Goal: Task Accomplishment & Management: Manage account settings

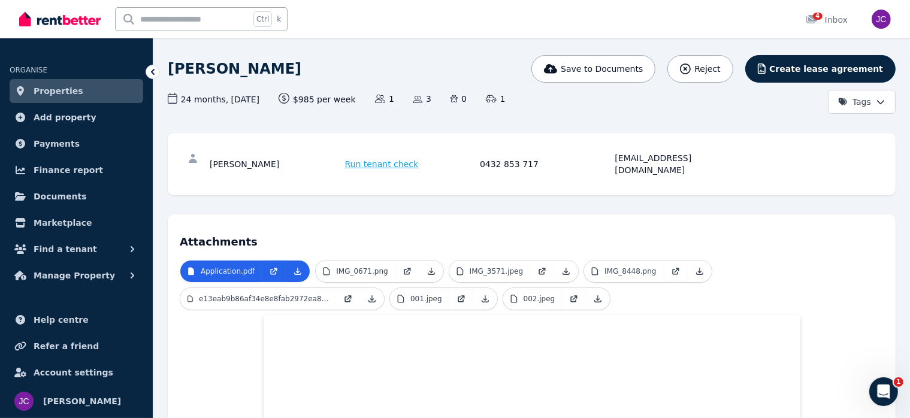
scroll to position [240, 0]
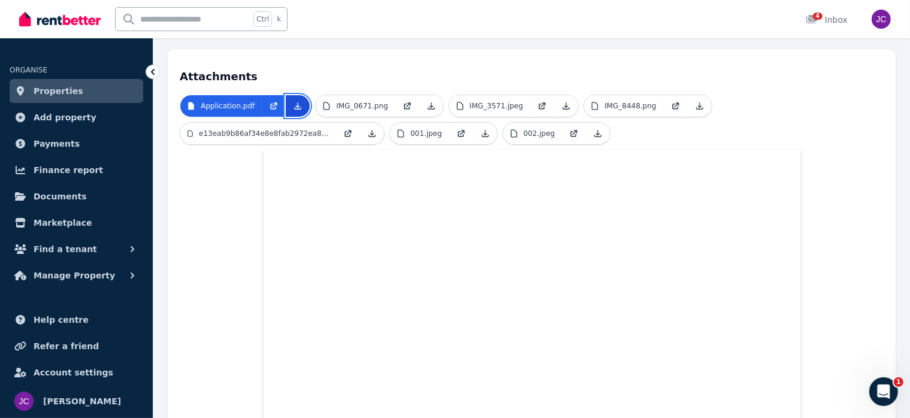
click at [295, 103] on icon at bounding box center [298, 106] width 7 height 7
click at [426, 101] on icon at bounding box center [431, 106] width 10 height 10
click at [563, 103] on icon at bounding box center [566, 106] width 7 height 7
click at [695, 101] on icon at bounding box center [700, 106] width 10 height 10
click at [371, 129] on icon at bounding box center [372, 134] width 10 height 10
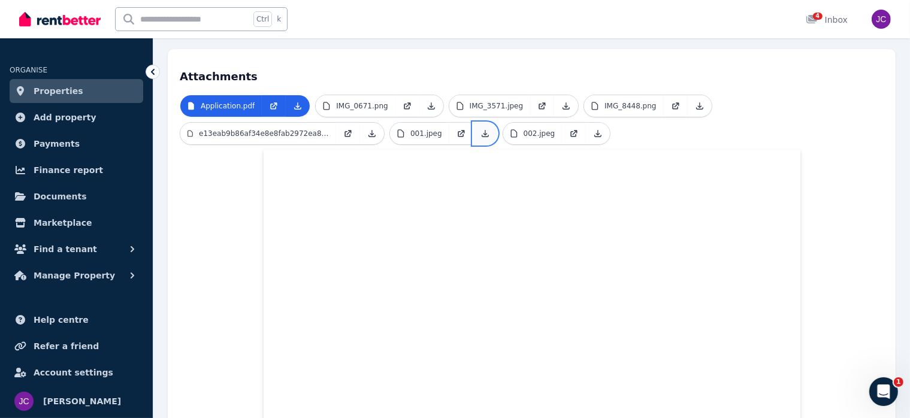
click at [482, 129] on icon at bounding box center [485, 134] width 10 height 10
click at [595, 131] on icon at bounding box center [598, 134] width 7 height 7
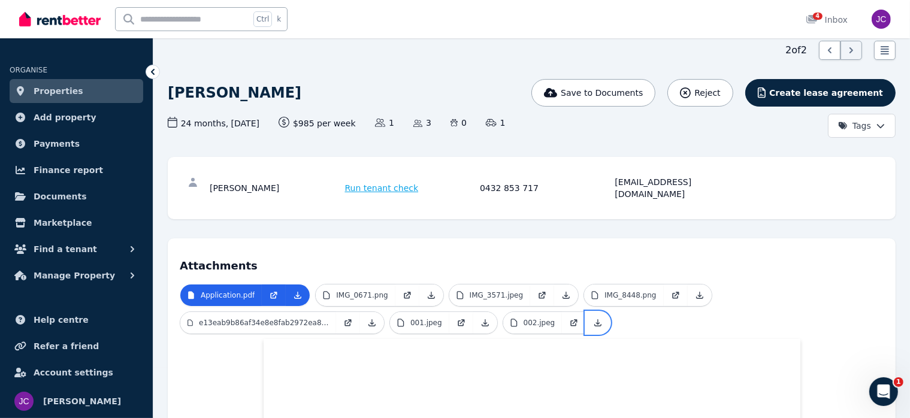
scroll to position [0, 0]
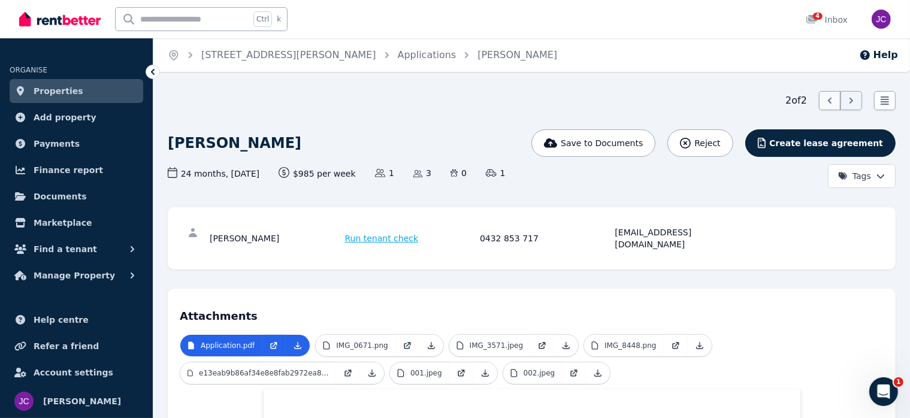
click at [826, 102] on icon at bounding box center [829, 101] width 12 height 12
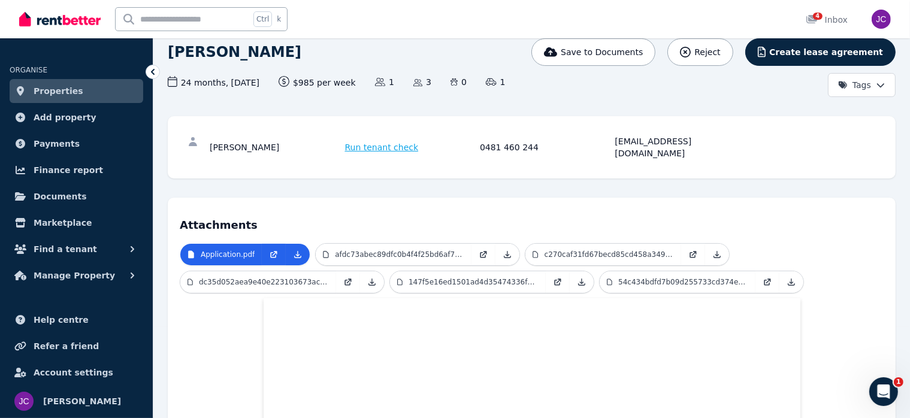
scroll to position [120, 0]
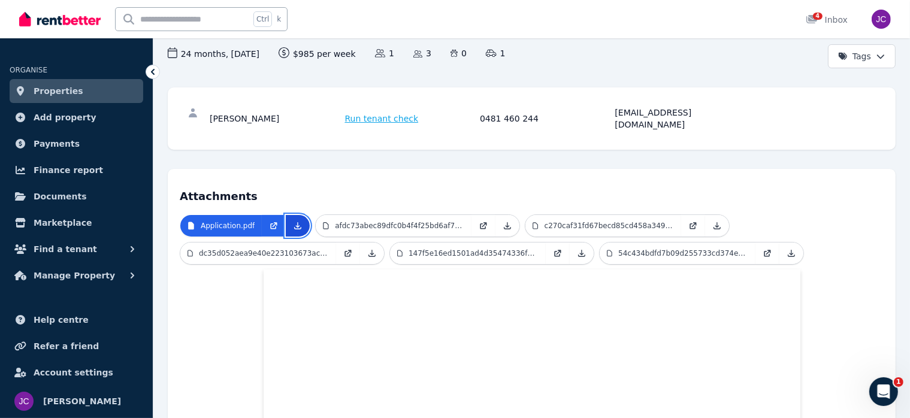
click at [295, 223] on icon at bounding box center [298, 226] width 7 height 7
click at [504, 223] on icon at bounding box center [507, 226] width 7 height 7
click at [714, 223] on icon at bounding box center [717, 226] width 7 height 7
click at [371, 249] on icon at bounding box center [372, 254] width 10 height 10
click at [580, 249] on icon at bounding box center [582, 254] width 10 height 10
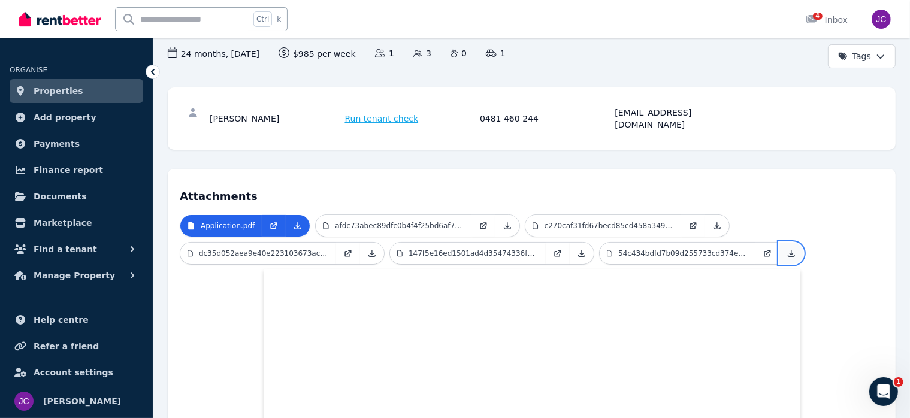
click at [791, 249] on icon at bounding box center [791, 254] width 10 height 10
click at [155, 73] on icon at bounding box center [153, 72] width 12 height 12
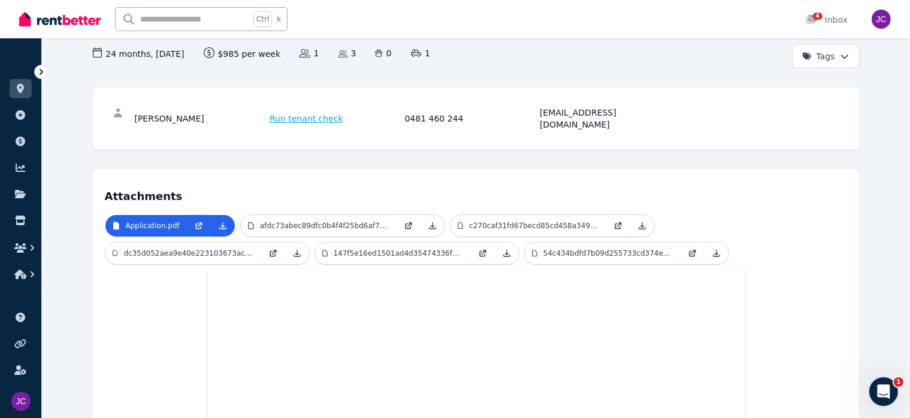
click at [43, 71] on icon at bounding box center [42, 72] width 4 height 6
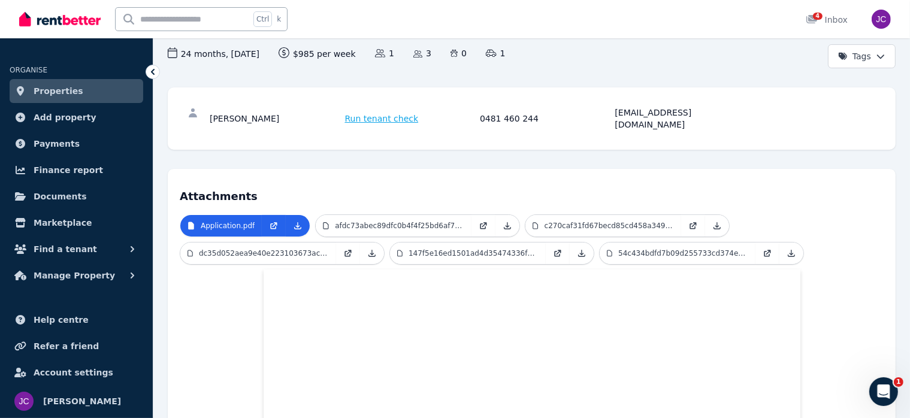
click at [43, 90] on span "Properties" at bounding box center [59, 91] width 50 height 14
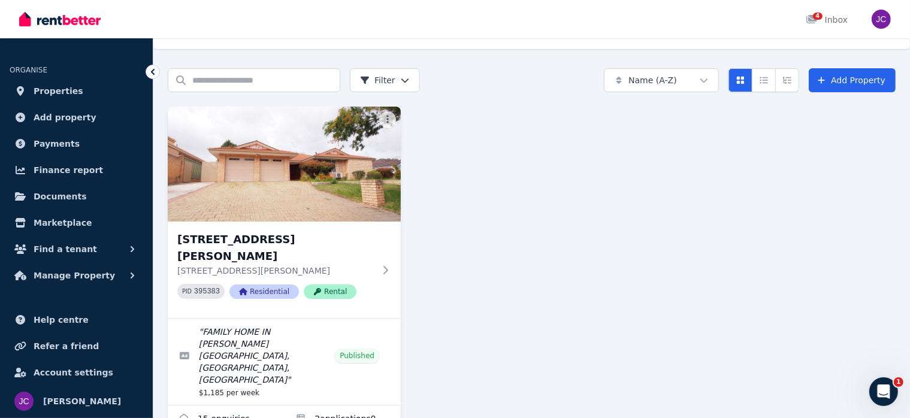
scroll to position [35, 0]
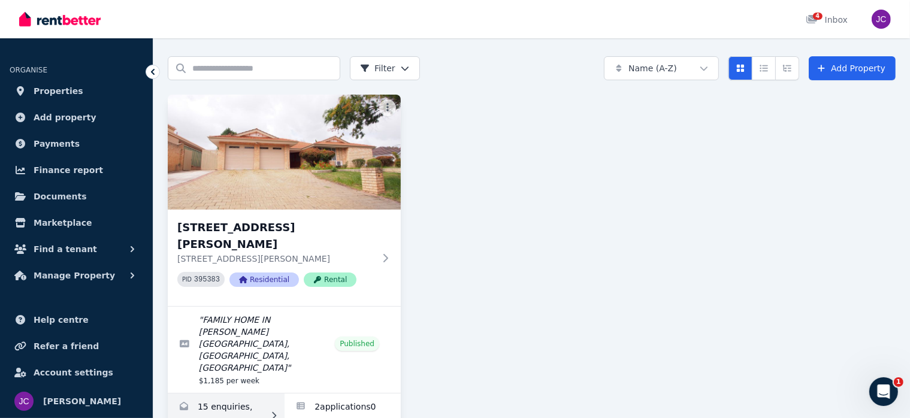
click at [270, 410] on div at bounding box center [271, 416] width 12 height 12
click at [217, 393] on link "Enquiries for 8 Stringfellow Dr, Bull Creek" at bounding box center [226, 415] width 117 height 44
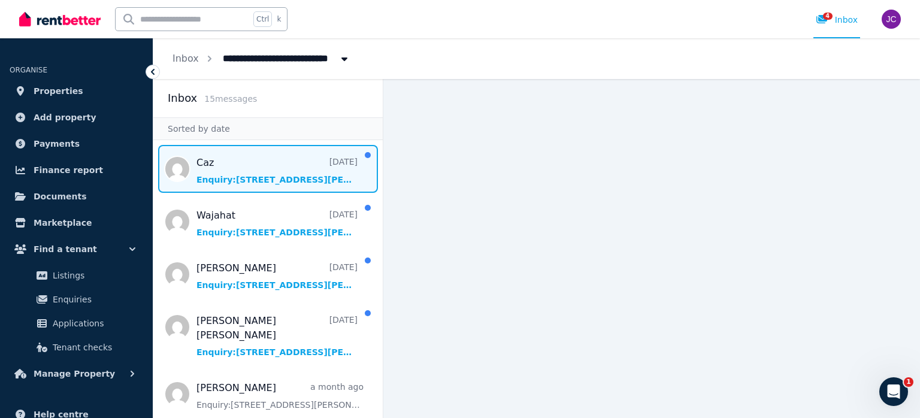
click at [301, 169] on span "Message list" at bounding box center [267, 169] width 229 height 48
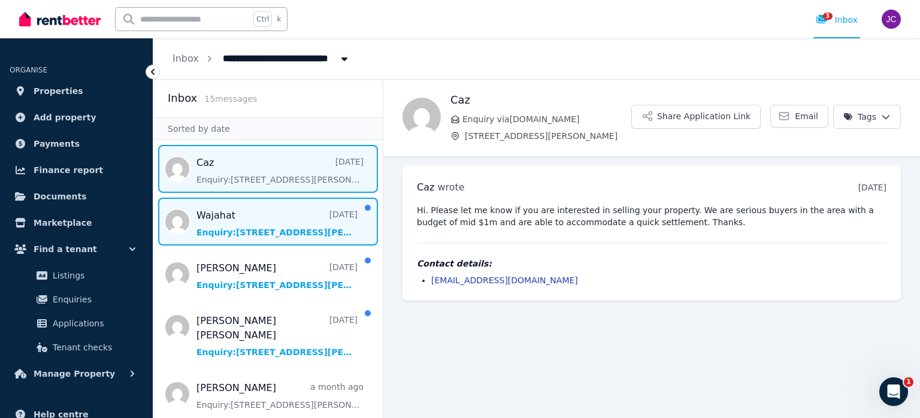
click at [267, 222] on span "Message list" at bounding box center [267, 222] width 229 height 48
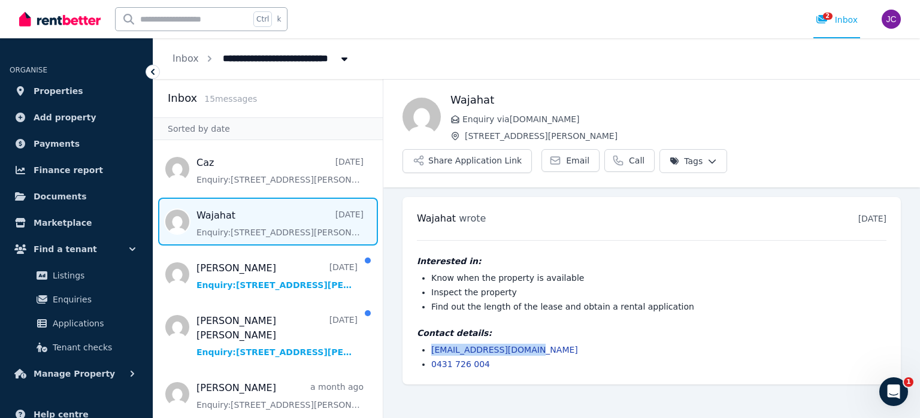
drag, startPoint x: 532, startPoint y: 320, endPoint x: 432, endPoint y: 323, distance: 100.7
click at [432, 344] on li "[EMAIL_ADDRESS][DOMAIN_NAME]" at bounding box center [658, 350] width 455 height 12
copy link "[EMAIL_ADDRESS][DOMAIN_NAME]"
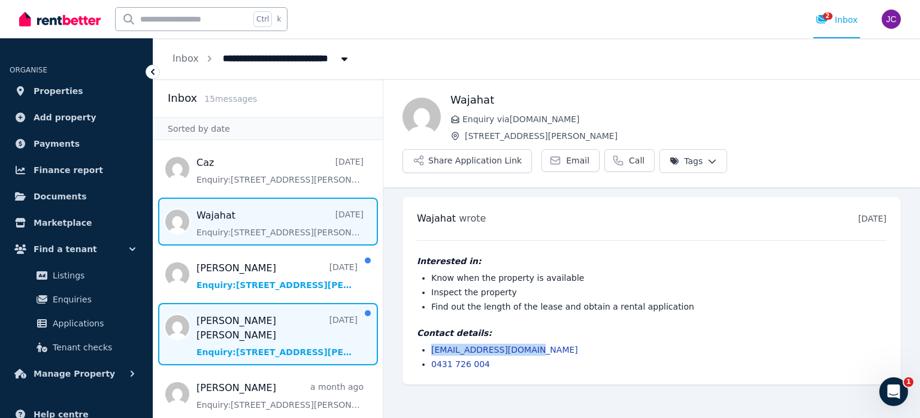
click at [268, 336] on span "Message list" at bounding box center [267, 334] width 229 height 62
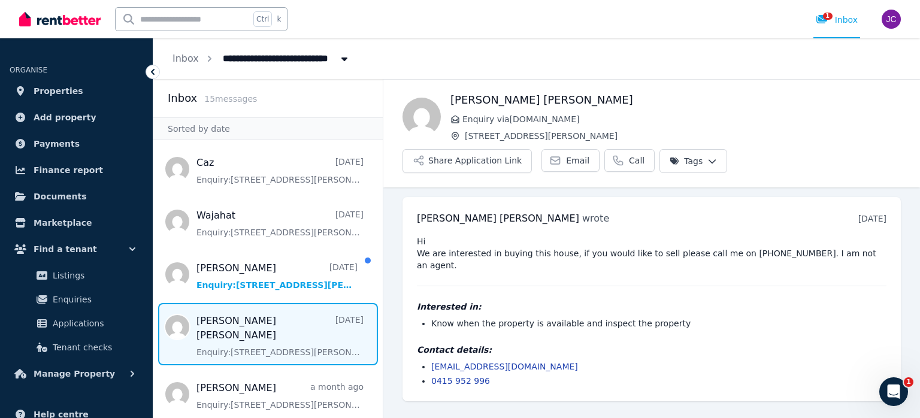
scroll to position [60, 0]
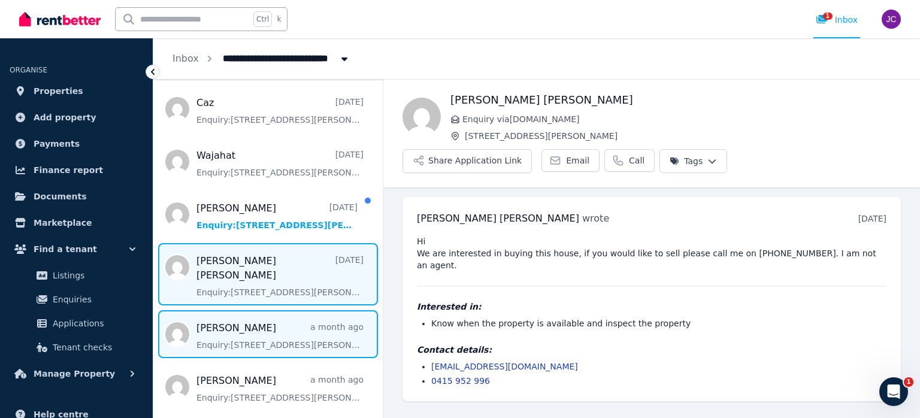
click at [271, 322] on span "Message list" at bounding box center [267, 334] width 229 height 48
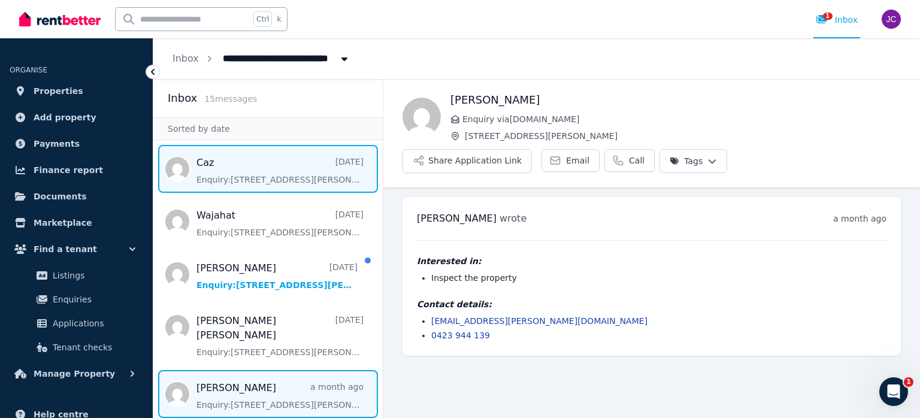
click at [247, 171] on span "Message list" at bounding box center [267, 169] width 229 height 48
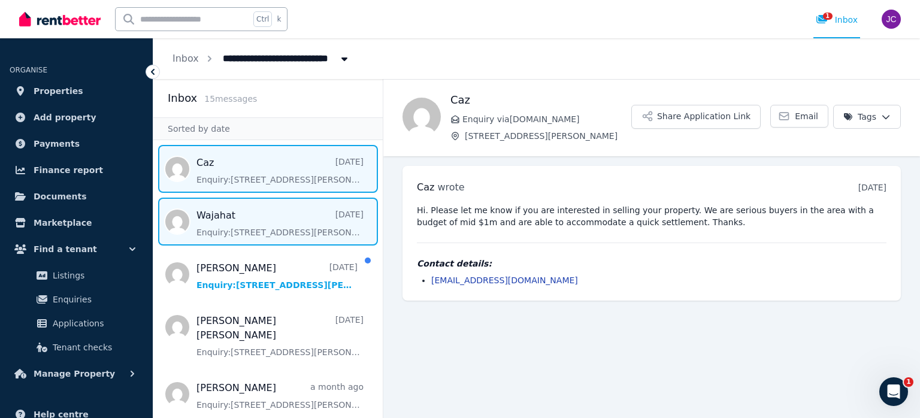
click at [238, 226] on span "Message list" at bounding box center [267, 222] width 229 height 48
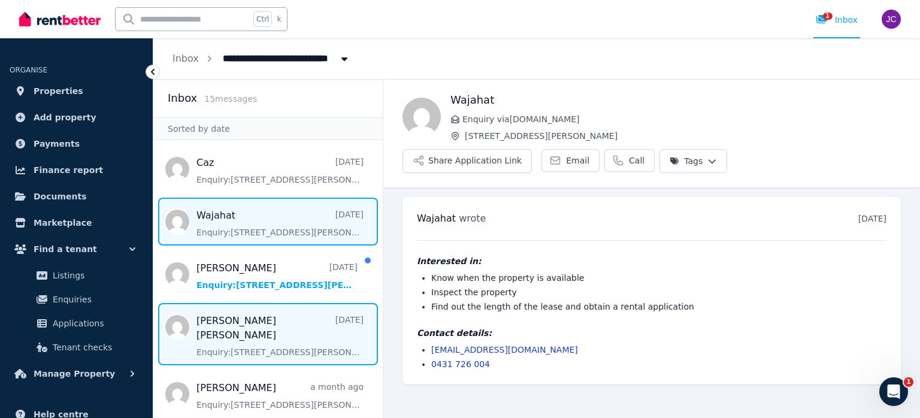
click at [254, 332] on span "Message list" at bounding box center [267, 334] width 229 height 62
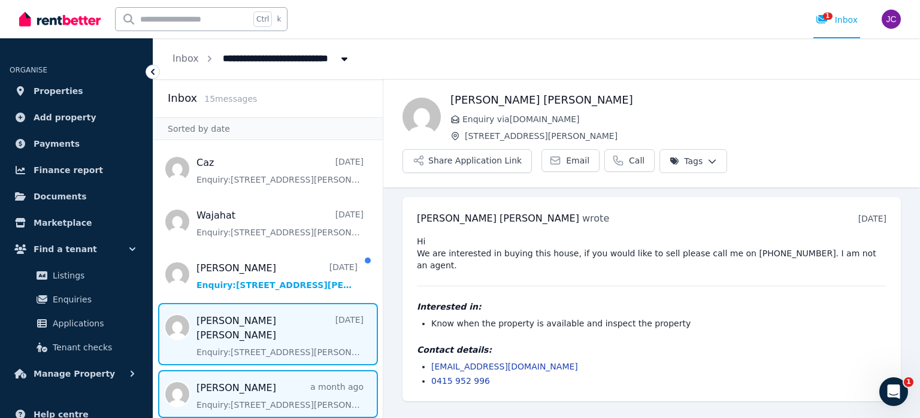
click at [246, 376] on span "Message list" at bounding box center [267, 394] width 229 height 48
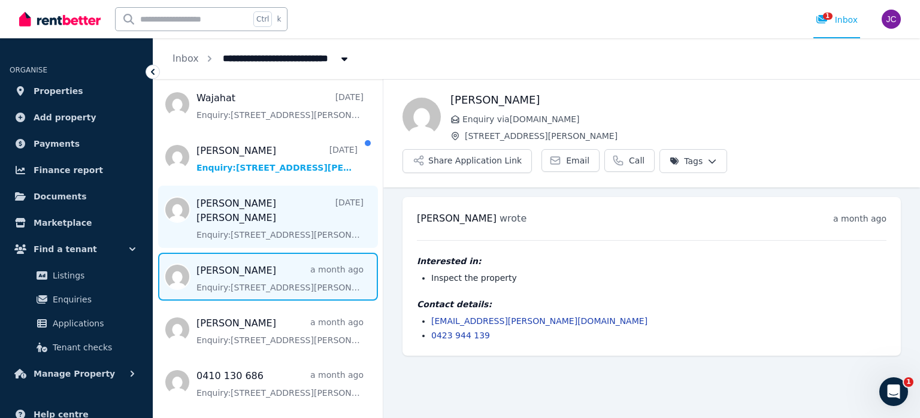
scroll to position [180, 0]
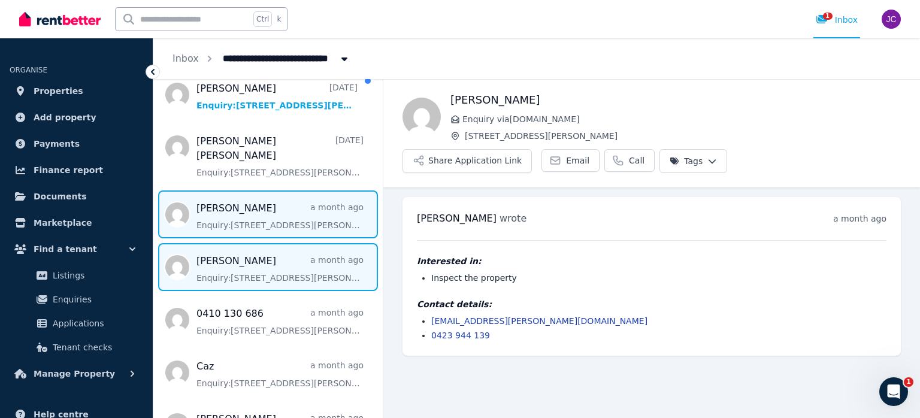
click at [275, 255] on span "Message list" at bounding box center [267, 267] width 229 height 48
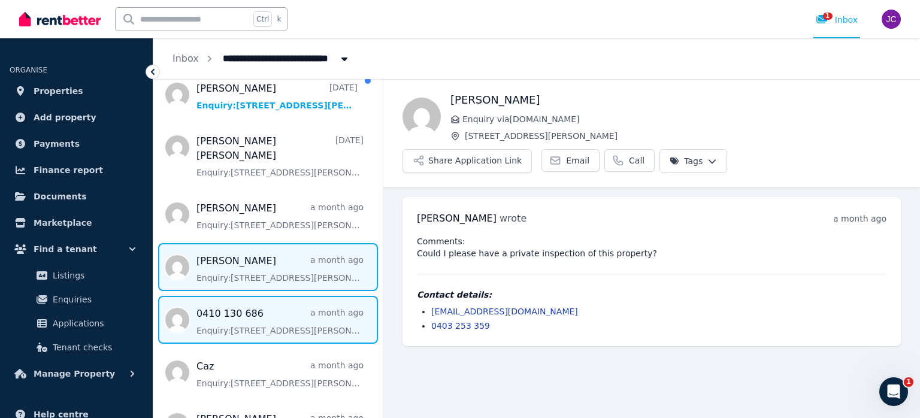
click at [259, 312] on span "Message list" at bounding box center [267, 320] width 229 height 48
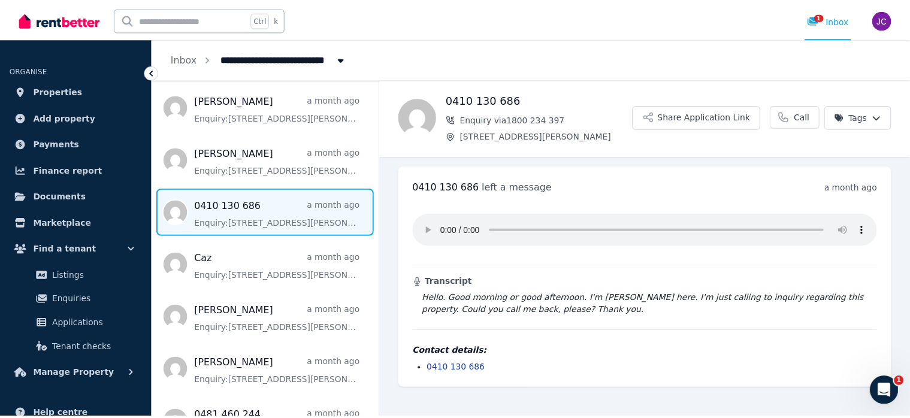
scroll to position [299, 0]
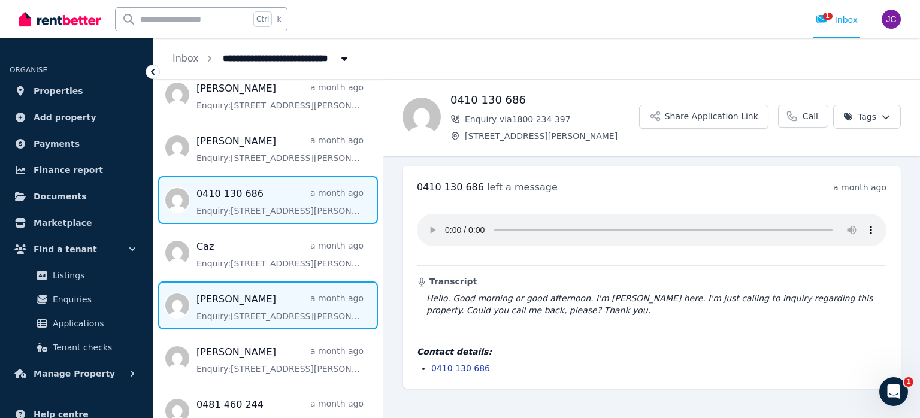
click at [255, 301] on span "Message list" at bounding box center [267, 305] width 229 height 48
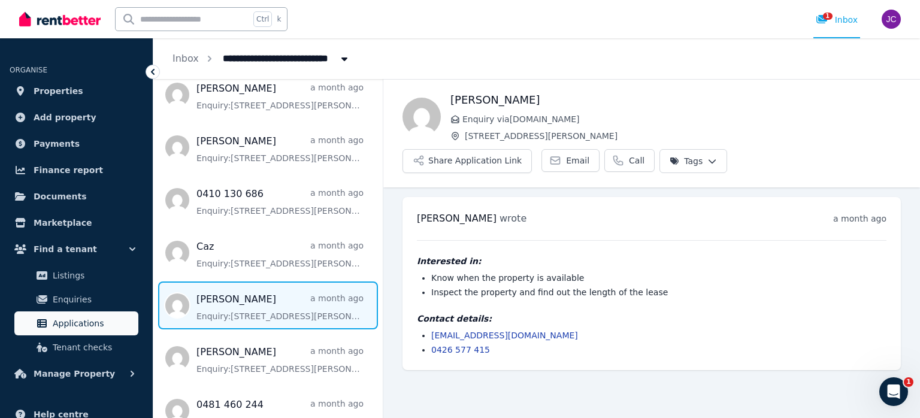
click at [98, 322] on span "Applications" at bounding box center [93, 323] width 81 height 14
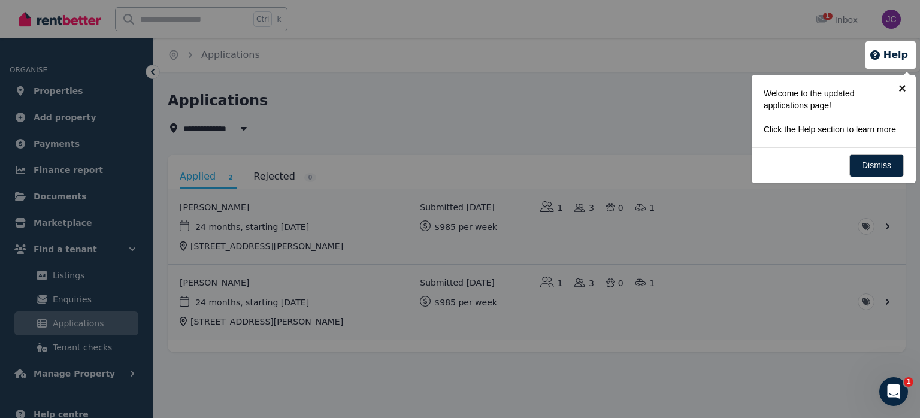
click at [899, 90] on link "×" at bounding box center [902, 88] width 27 height 27
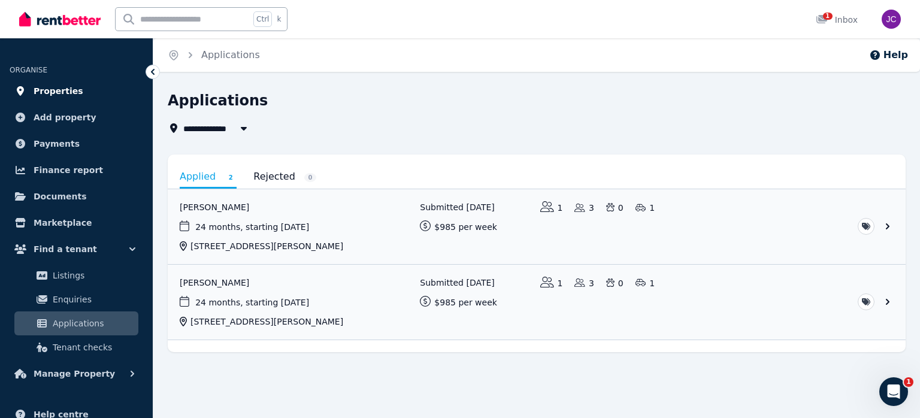
click at [65, 92] on span "Properties" at bounding box center [59, 91] width 50 height 14
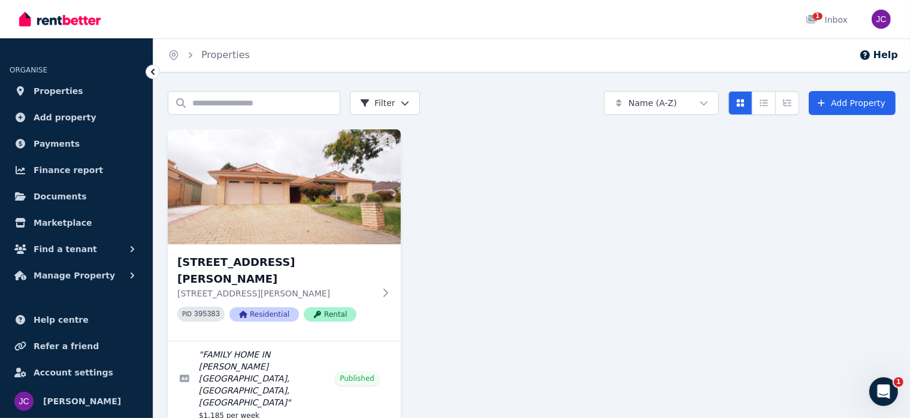
scroll to position [35, 0]
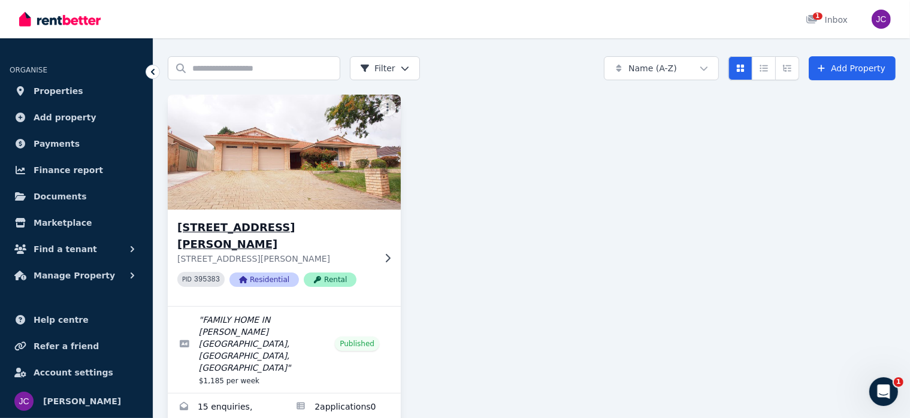
click at [389, 253] on icon at bounding box center [388, 257] width 5 height 8
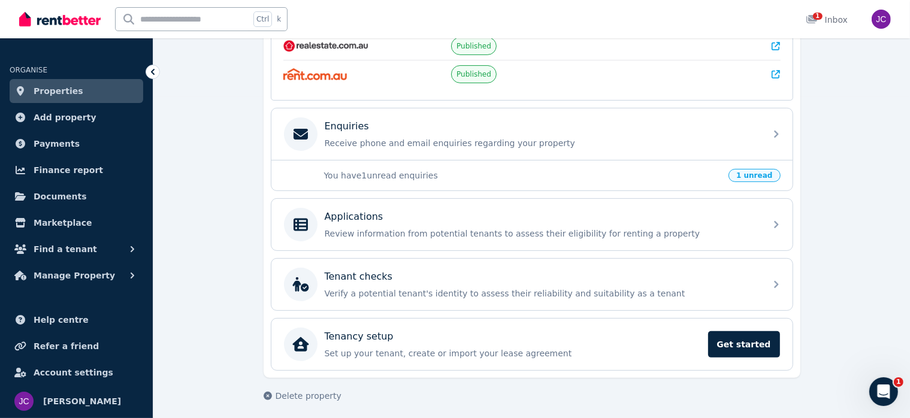
scroll to position [322, 0]
click at [305, 391] on span "Delete property" at bounding box center [308, 395] width 66 height 12
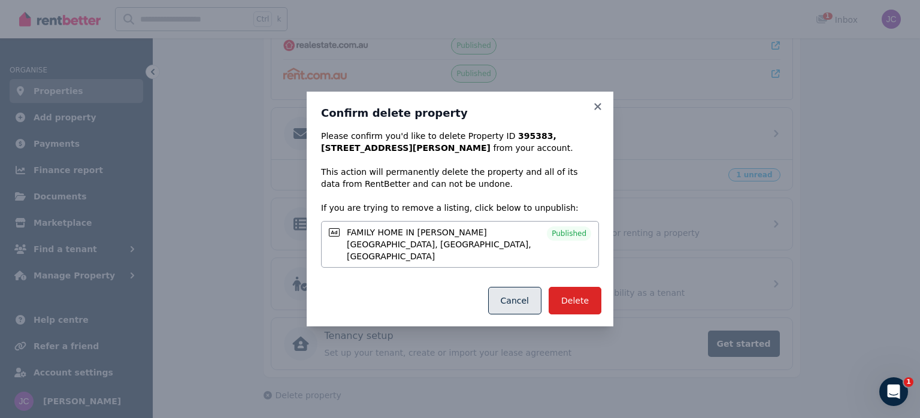
click at [513, 295] on button "Cancel" at bounding box center [514, 301] width 53 height 28
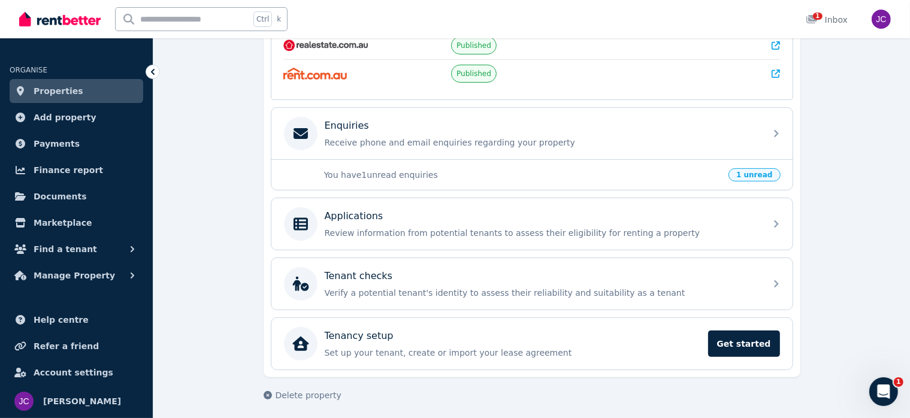
click at [151, 73] on icon at bounding box center [153, 72] width 12 height 12
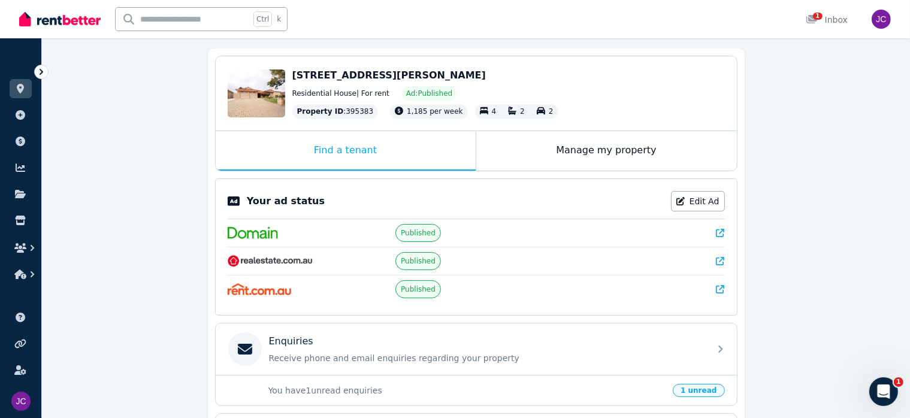
scroll to position [82, 0]
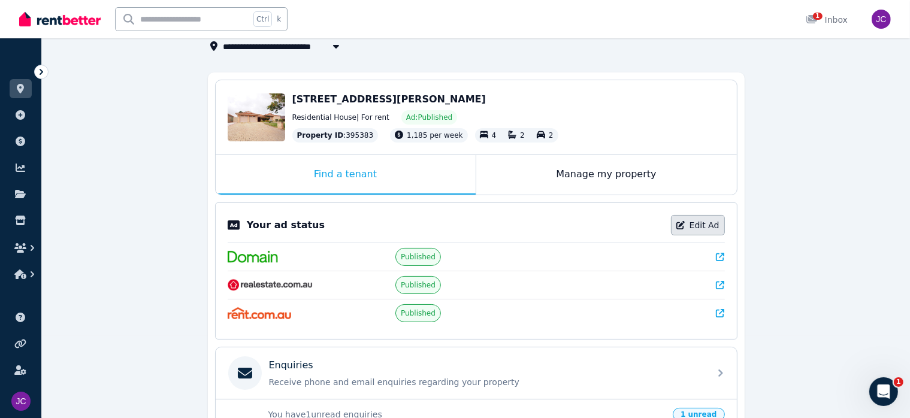
click at [700, 226] on link "Edit Ad" at bounding box center [698, 225] width 54 height 20
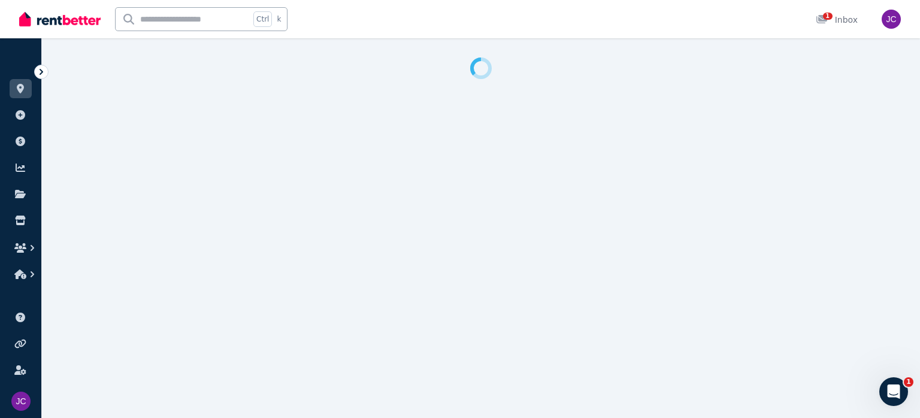
select select "**********"
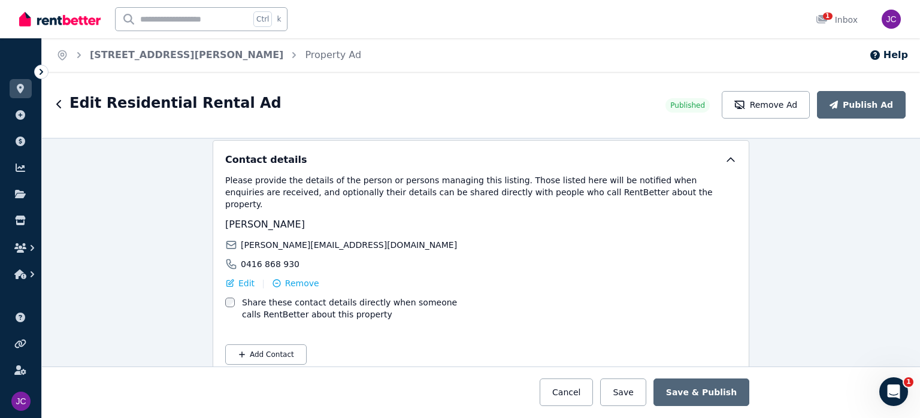
scroll to position [2110, 0]
click at [745, 101] on icon "button" at bounding box center [739, 105] width 11 height 8
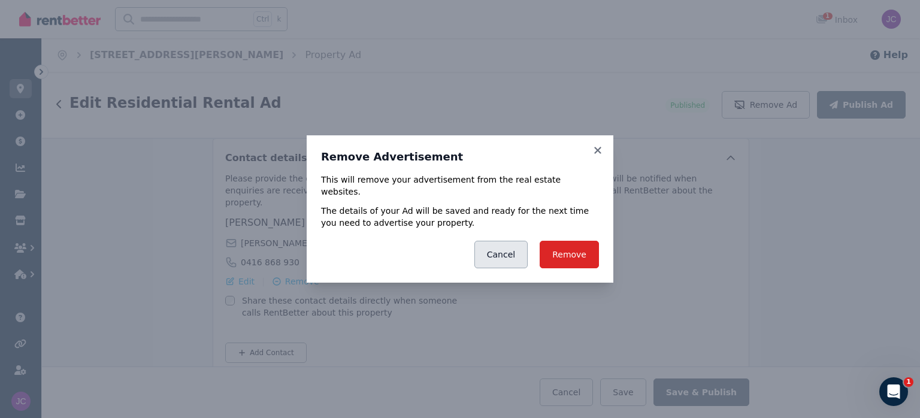
click at [507, 250] on button "Cancel" at bounding box center [500, 255] width 53 height 28
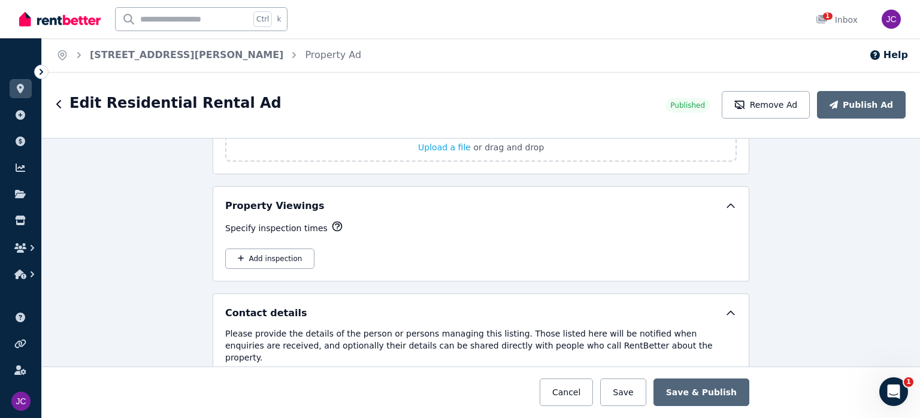
scroll to position [1930, 0]
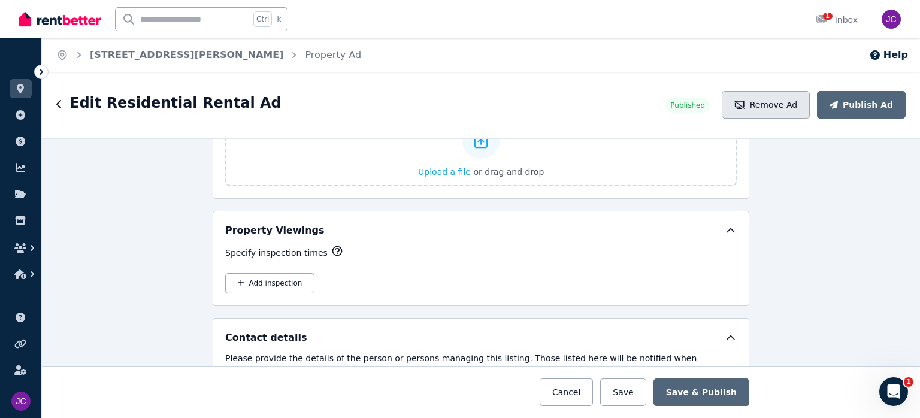
click at [773, 107] on button "Remove Ad" at bounding box center [766, 105] width 88 height 28
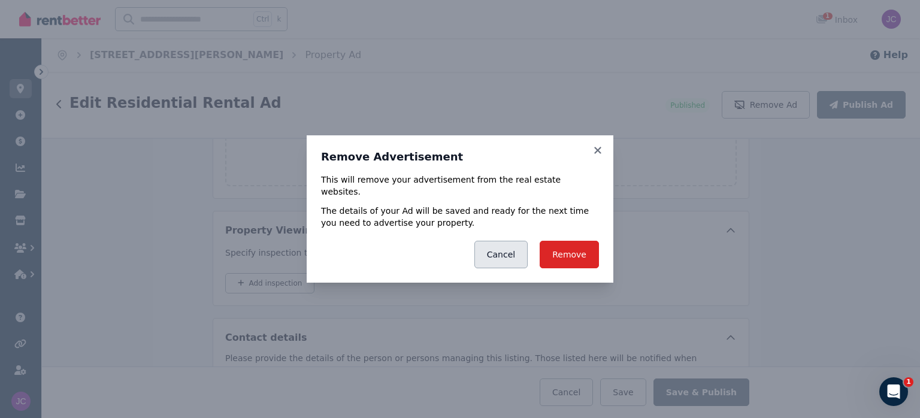
click at [491, 253] on button "Cancel" at bounding box center [500, 255] width 53 height 28
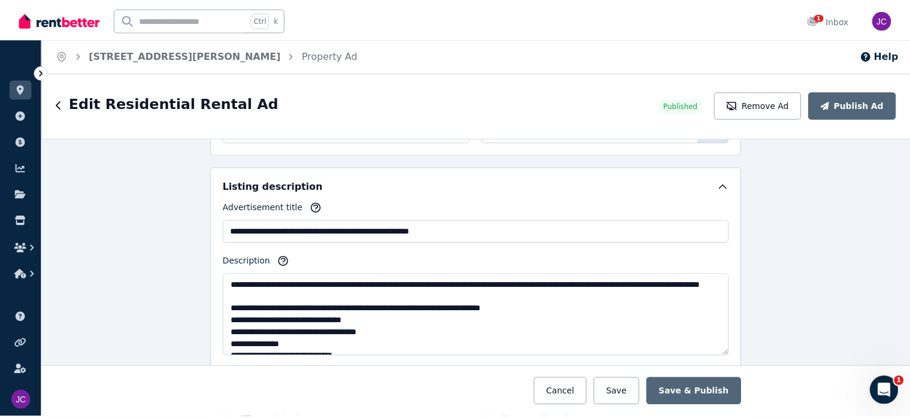
scroll to position [673, 0]
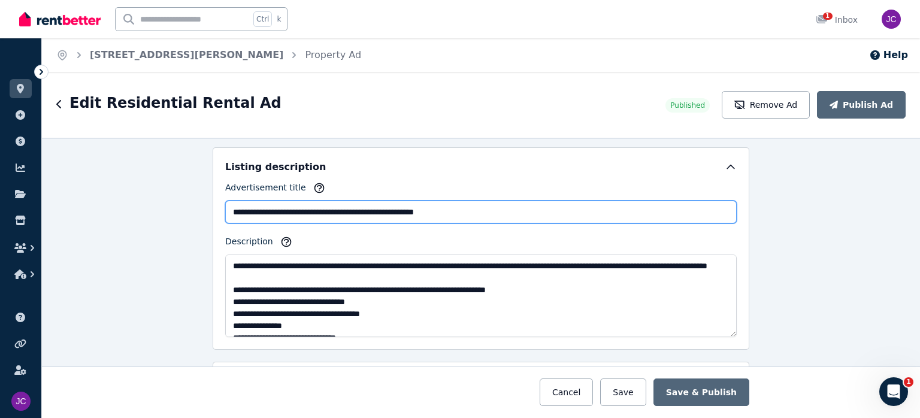
drag, startPoint x: 496, startPoint y: 210, endPoint x: 138, endPoint y: 199, distance: 357.7
click at [138, 199] on div "**********" at bounding box center [481, 278] width 878 height 280
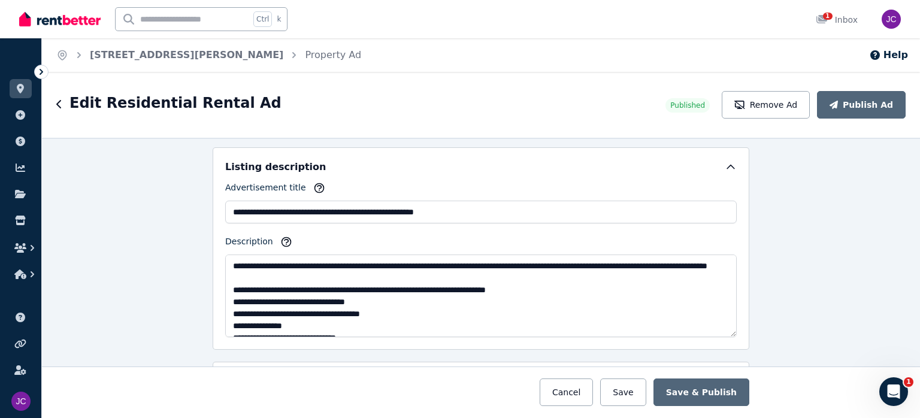
click at [659, 19] on div "Ctrl k 1 Inbox" at bounding box center [439, 19] width 841 height 38
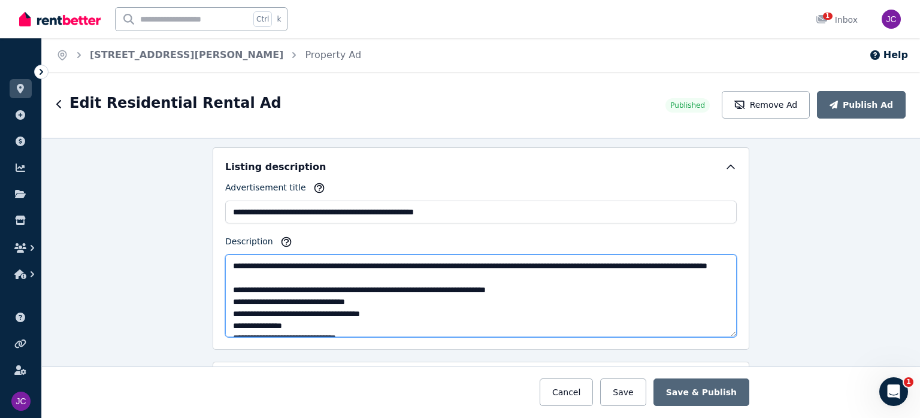
click at [405, 284] on textarea "Description" at bounding box center [480, 296] width 511 height 83
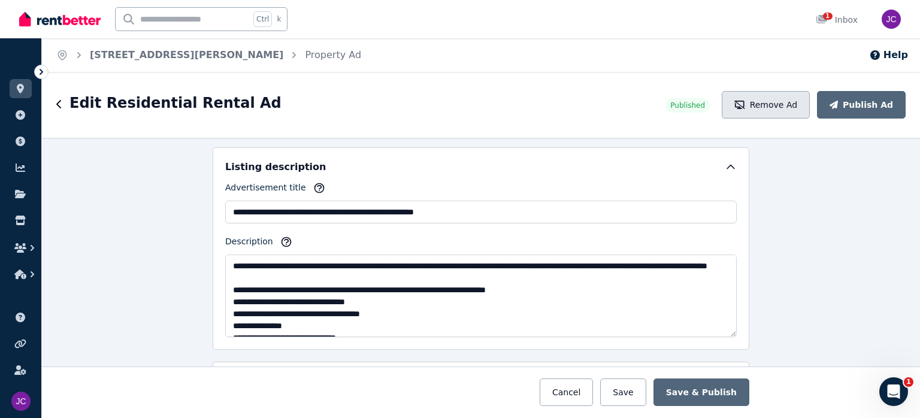
click at [792, 108] on button "Remove Ad" at bounding box center [766, 105] width 88 height 28
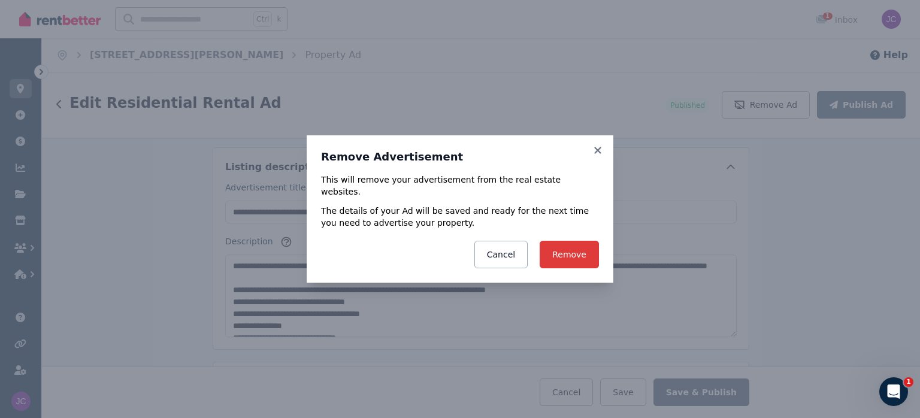
click at [565, 246] on button "Remove" at bounding box center [569, 255] width 59 height 28
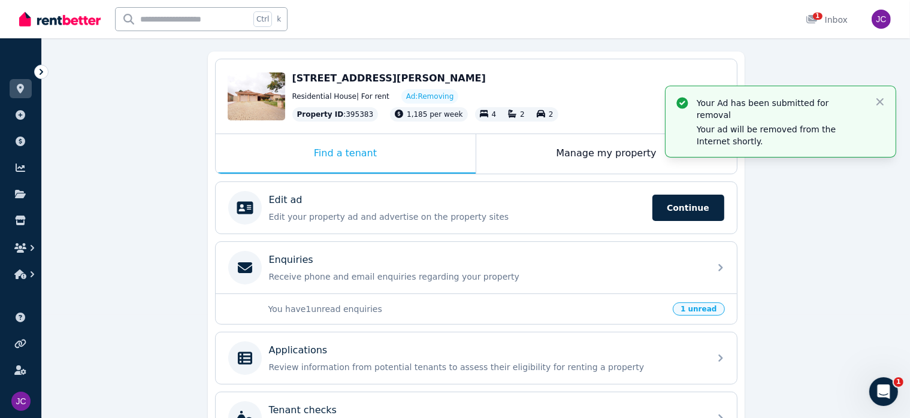
scroll to position [120, 0]
